Goal: Communication & Community: Participate in discussion

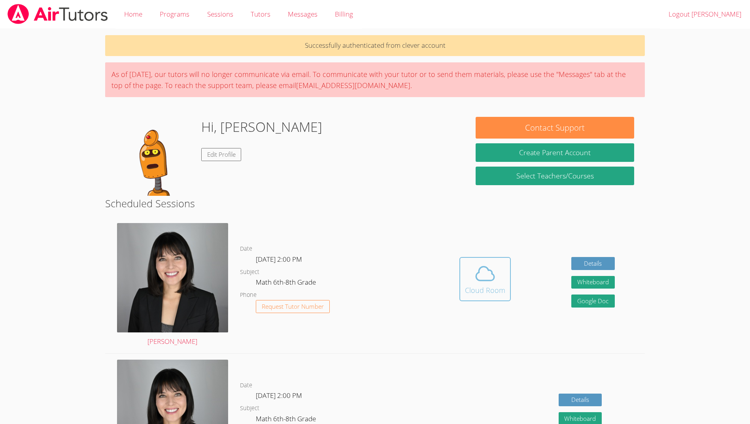
click at [470, 284] on span at bounding box center [485, 274] width 40 height 22
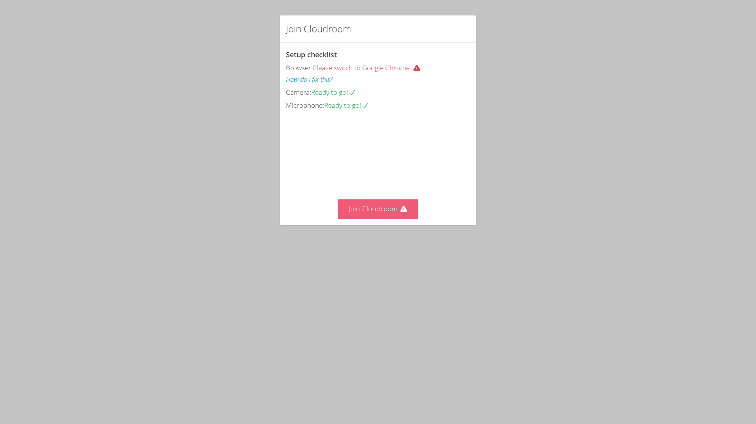
click at [350, 219] on button "Join Cloudroom" at bounding box center [377, 209] width 81 height 19
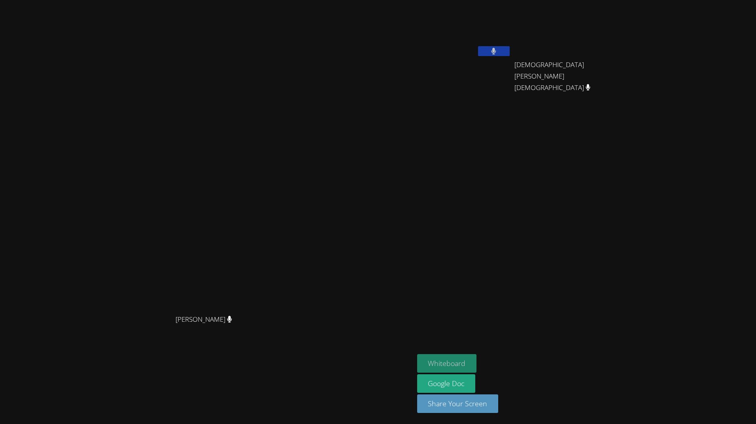
click at [452, 360] on button "Whiteboard" at bounding box center [447, 363] width 60 height 19
click at [509, 50] on button at bounding box center [494, 51] width 32 height 10
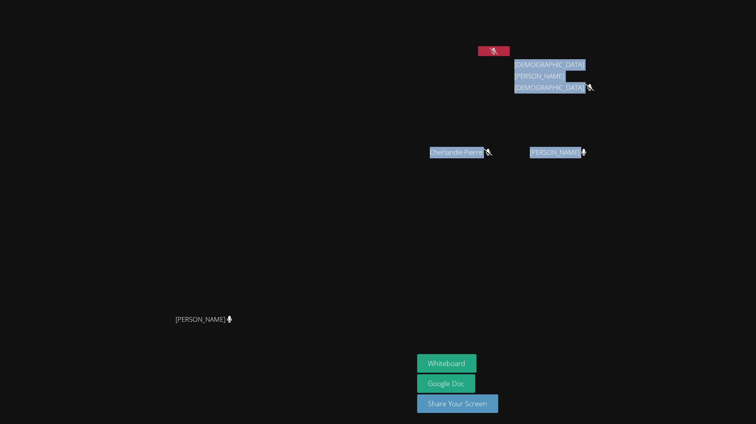
drag, startPoint x: 611, startPoint y: 161, endPoint x: 449, endPoint y: 79, distance: 181.5
click at [449, 79] on div "[PERSON_NAME] [PERSON_NAME] [PERSON_NAME] [PERSON_NAME] [PERSON_NAME] Cherlandi…" at bounding box center [378, 212] width 756 height 424
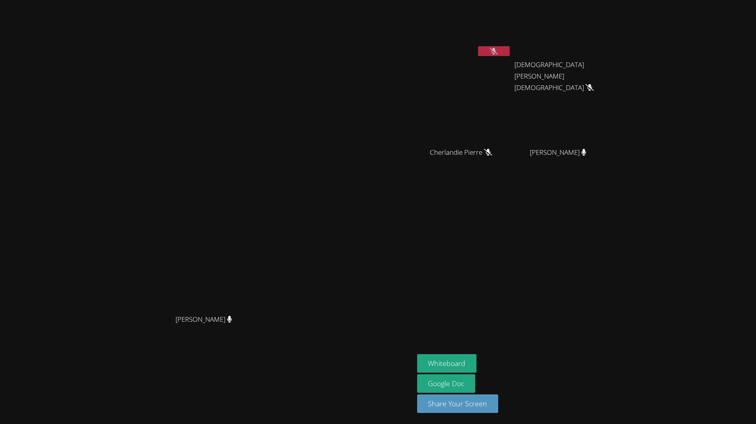
click at [510, 302] on aside "[PERSON_NAME] [PERSON_NAME] [DEMOGRAPHIC_DATA][PERSON_NAME] Cherlandie [PERSON_…" at bounding box center [513, 212] width 198 height 424
click at [579, 152] on span "[PERSON_NAME]" at bounding box center [558, 152] width 57 height 11
drag, startPoint x: 579, startPoint y: 152, endPoint x: 592, endPoint y: 181, distance: 32.5
click at [592, 181] on aside "[PERSON_NAME] [PERSON_NAME] [DEMOGRAPHIC_DATA][PERSON_NAME] Cherlandie [PERSON_…" at bounding box center [513, 212] width 198 height 424
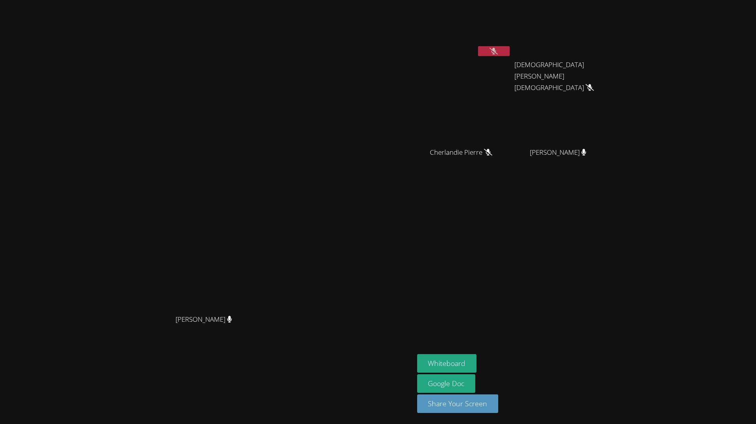
click at [571, 66] on span "[DEMOGRAPHIC_DATA][PERSON_NAME][DEMOGRAPHIC_DATA]" at bounding box center [558, 76] width 88 height 34
click at [519, 202] on aside "[PERSON_NAME] [PERSON_NAME] [DEMOGRAPHIC_DATA][PERSON_NAME] Cherlandie [PERSON_…" at bounding box center [513, 212] width 198 height 424
click at [441, 134] on video at bounding box center [464, 117] width 94 height 53
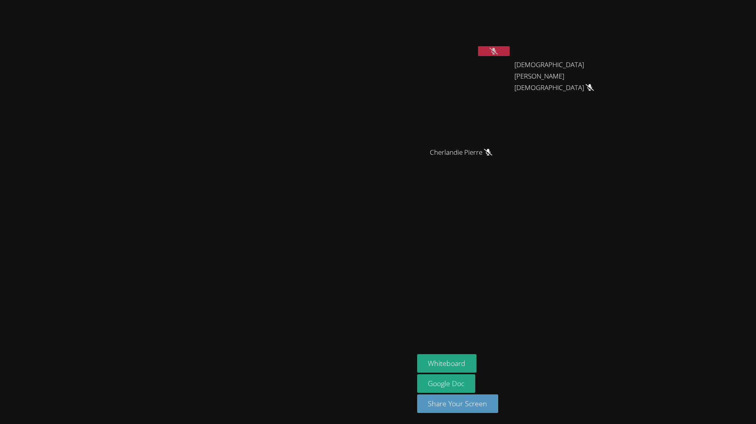
click at [509, 55] on button at bounding box center [494, 51] width 32 height 10
click at [509, 57] on div at bounding box center [494, 52] width 32 height 12
click at [498, 53] on icon at bounding box center [493, 51] width 8 height 7
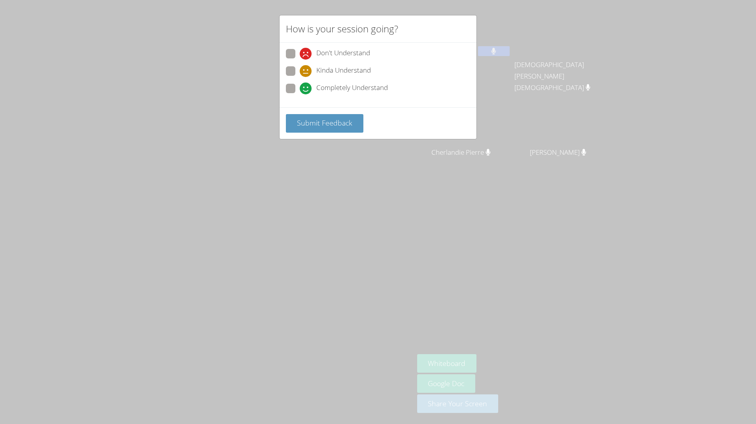
click at [386, 81] on div "Don't Understand Kinda Understand Completely Understand" at bounding box center [378, 73] width 184 height 49
click at [352, 89] on span "Completely Understand" at bounding box center [352, 89] width 72 height 12
click at [306, 89] on input "Completely Understand" at bounding box center [303, 87] width 7 height 7
radio input "true"
click at [338, 118] on span "Submit Feedback" at bounding box center [324, 122] width 55 height 9
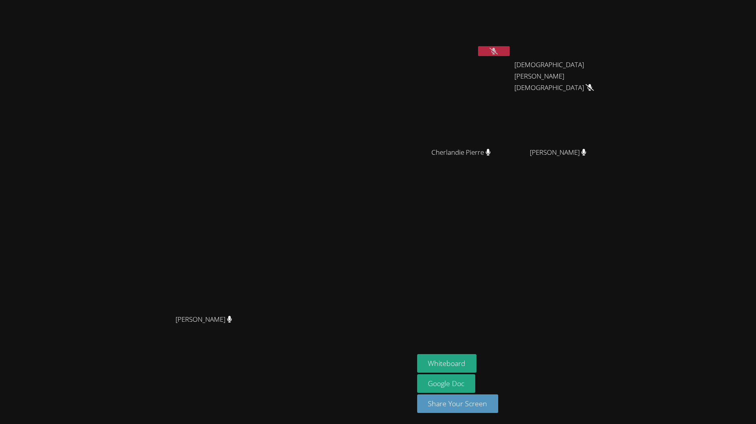
click at [493, 51] on icon at bounding box center [493, 51] width 8 height 7
